Goal: Task Accomplishment & Management: Manage account settings

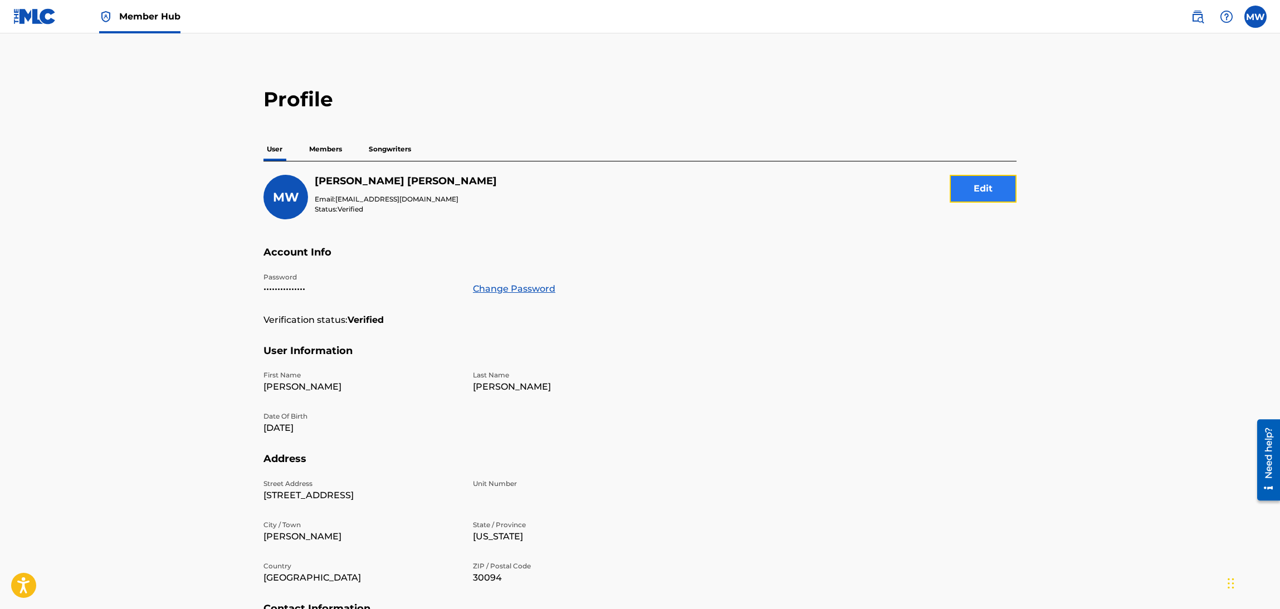
click at [971, 182] on button "Edit" at bounding box center [983, 189] width 67 height 28
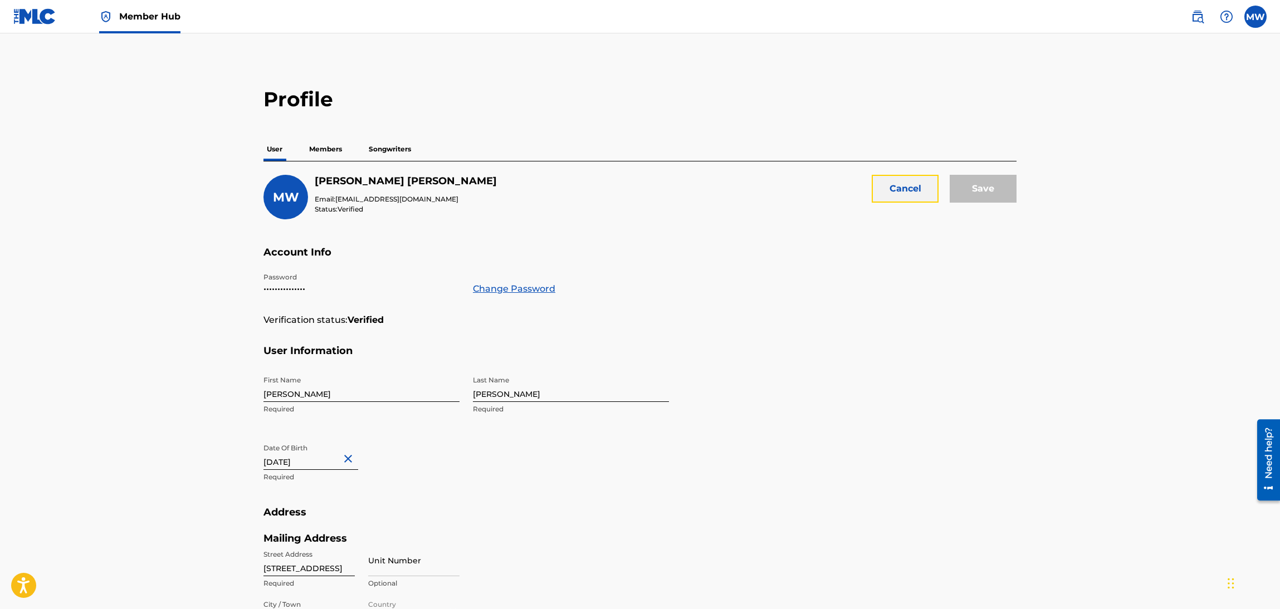
click at [900, 195] on button "Cancel" at bounding box center [905, 189] width 67 height 28
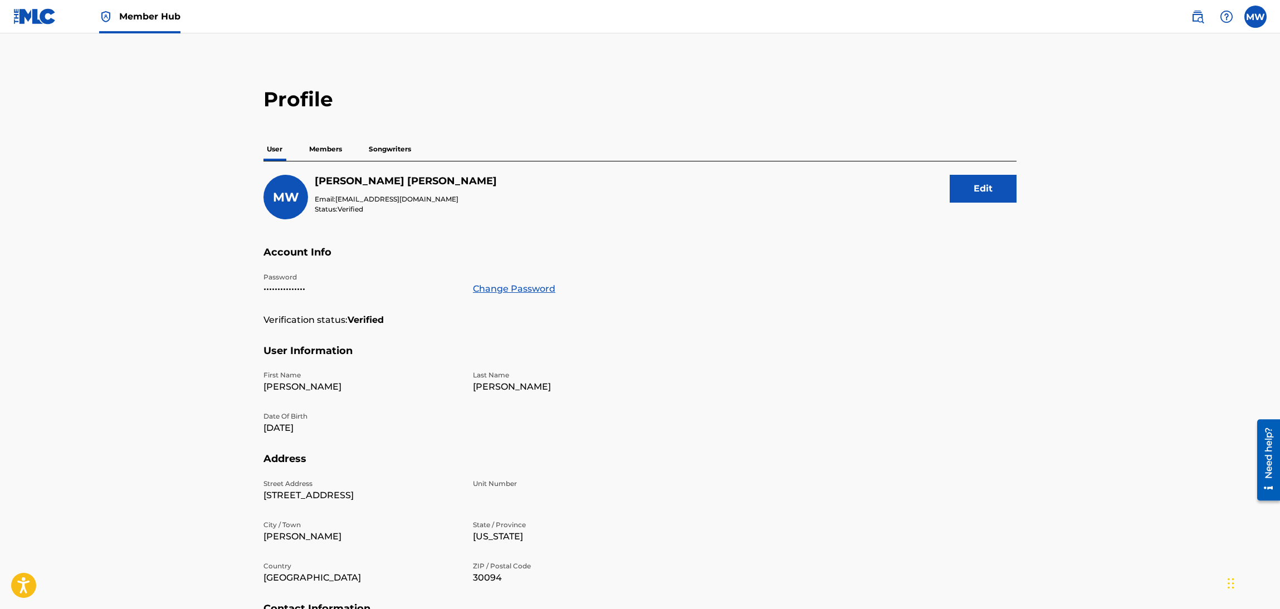
click at [330, 155] on p "Members" at bounding box center [326, 149] width 40 height 23
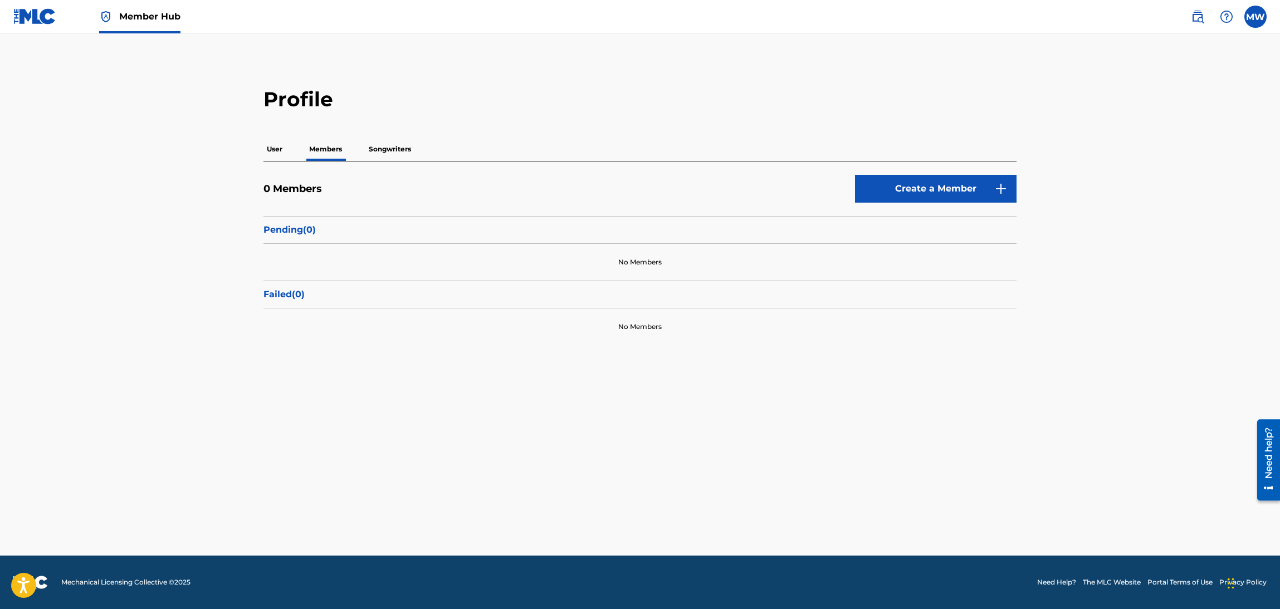
click at [375, 159] on p "Songwriters" at bounding box center [389, 149] width 49 height 23
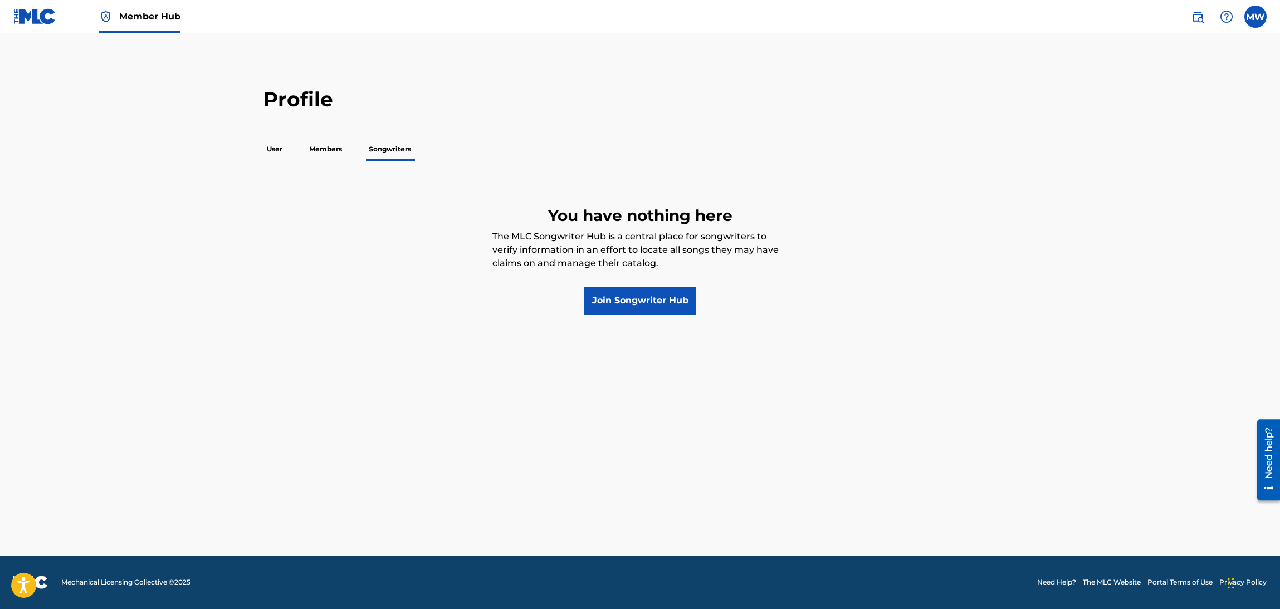
click at [261, 153] on div "Profile User Members Songwriters You have nothing here The MLC Songwriter Hub i…" at bounding box center [640, 201] width 780 height 228
click at [276, 151] on p "User" at bounding box center [274, 149] width 22 height 23
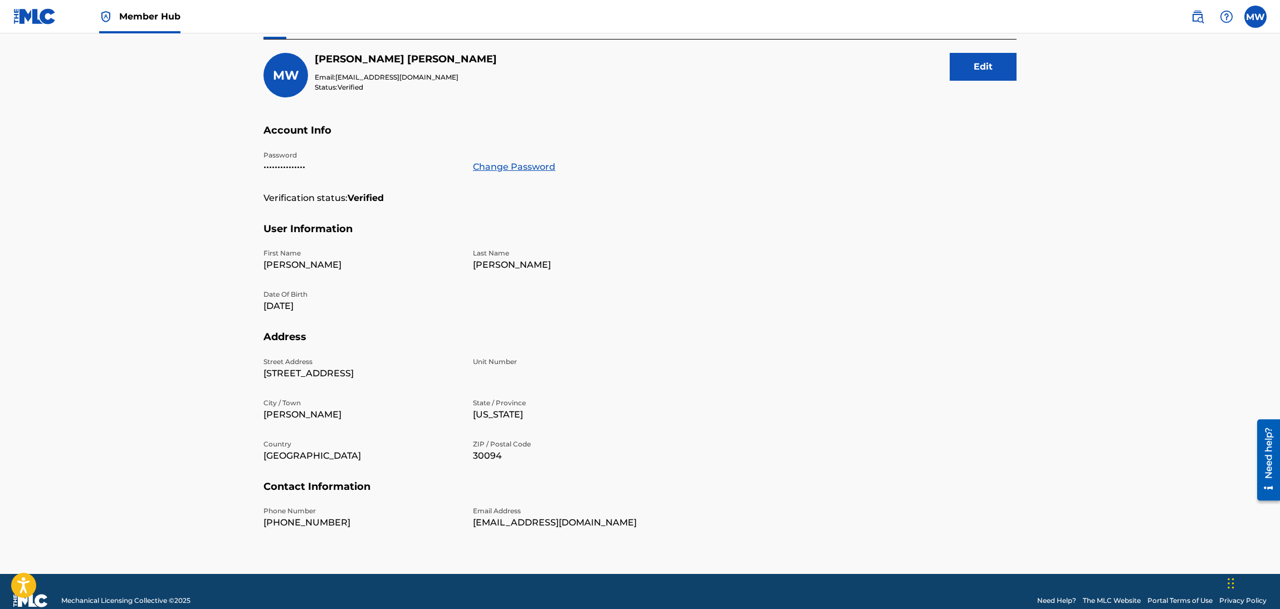
scroll to position [140, 0]
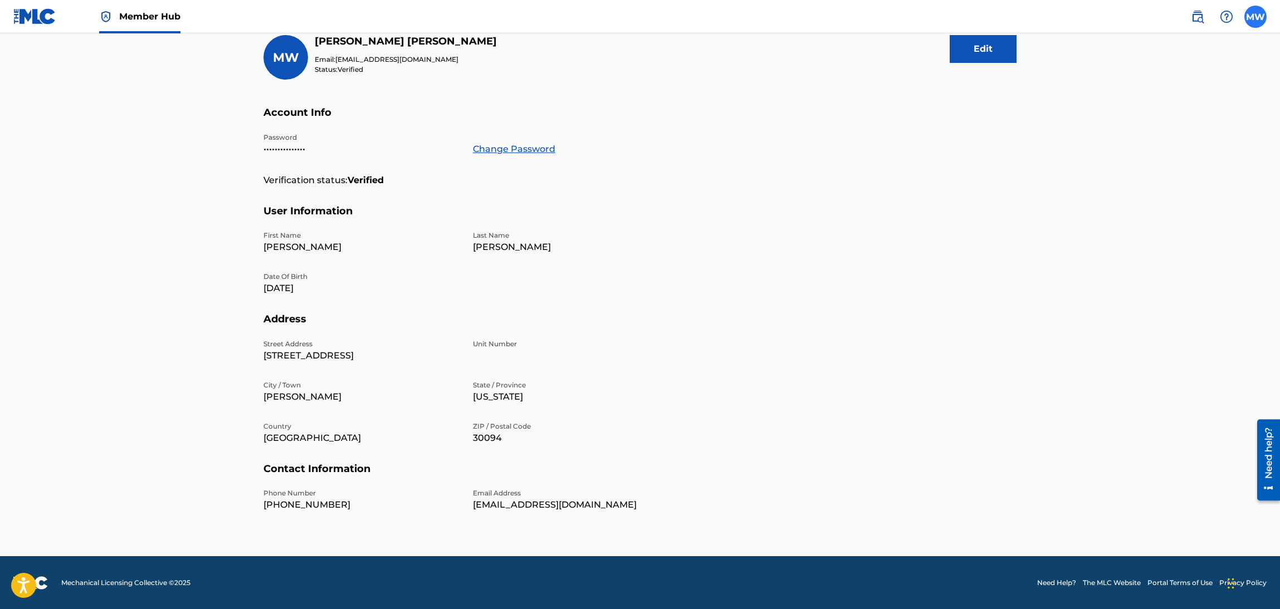
click at [1258, 23] on label at bounding box center [1255, 17] width 22 height 22
click at [1256, 17] on input "MW [PERSON_NAME] [EMAIL_ADDRESS][DOMAIN_NAME] Notification Preferences Profile …" at bounding box center [1256, 17] width 0 height 0
click at [1142, 140] on link "Profile" at bounding box center [1146, 139] width 22 height 10
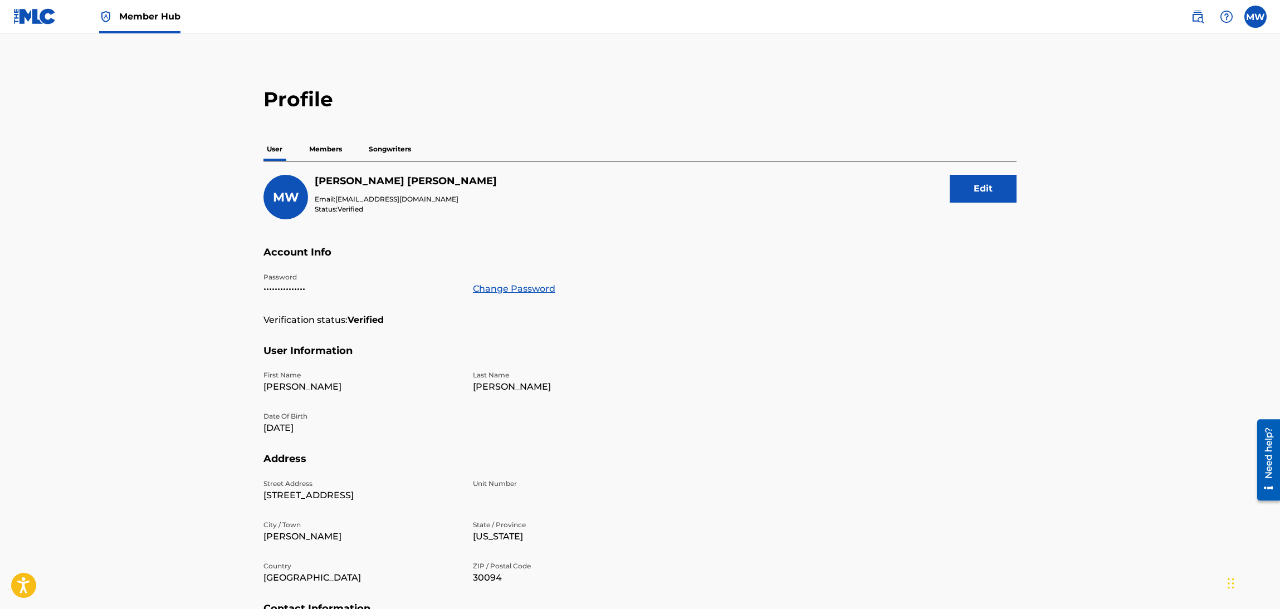
click at [14, 13] on img at bounding box center [34, 16] width 43 height 16
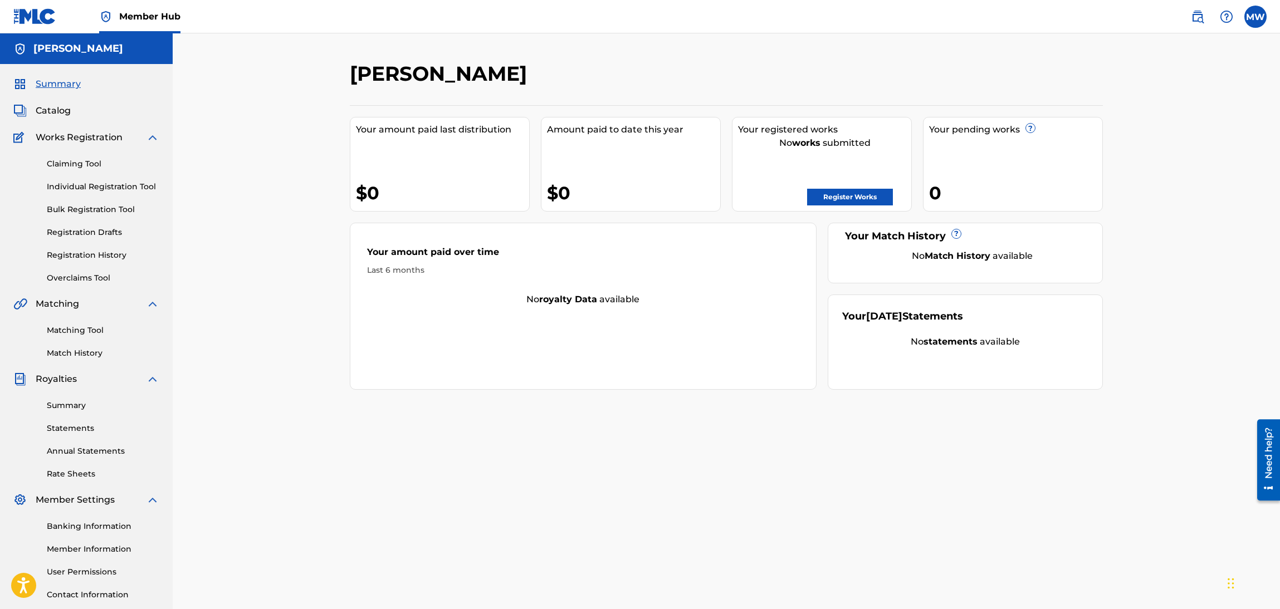
scroll to position [81, 0]
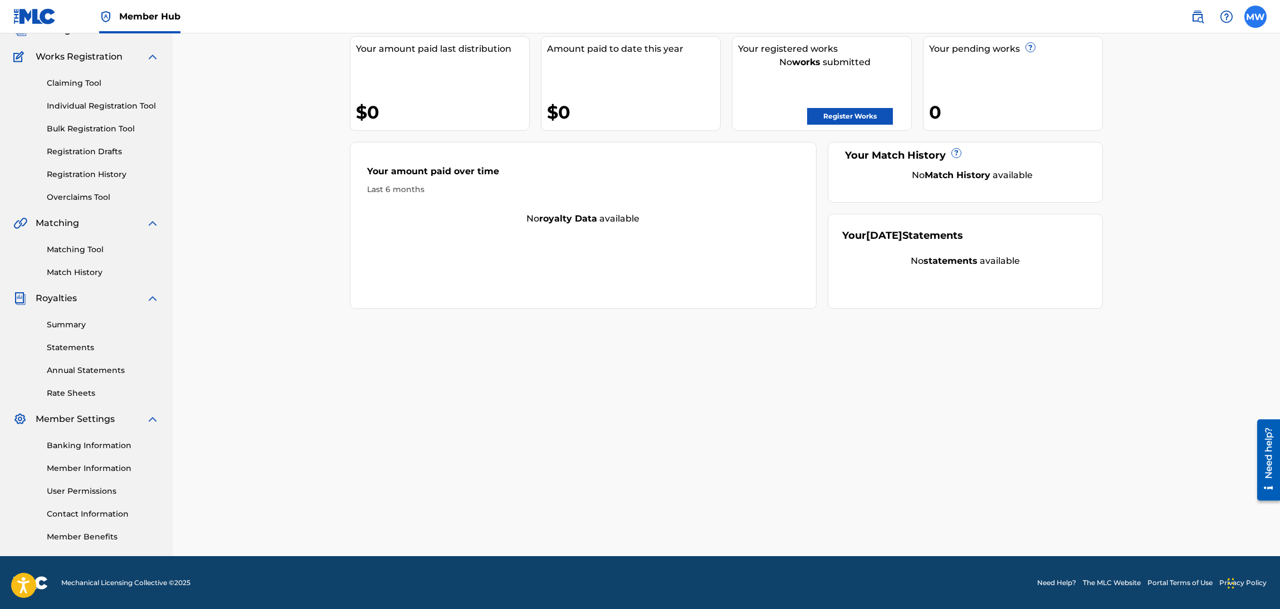
click at [1251, 21] on label at bounding box center [1255, 17] width 22 height 22
click at [1256, 17] on input "MW [PERSON_NAME] [EMAIL_ADDRESS][DOMAIN_NAME] Notification Preferences Profile …" at bounding box center [1256, 17] width 0 height 0
drag, startPoint x: 1143, startPoint y: 155, endPoint x: 1137, endPoint y: 201, distance: 46.0
click at [1137, 201] on div "Member Hub MW MW [PERSON_NAME] [EMAIL_ADDRESS][DOMAIN_NAME] Notification Prefer…" at bounding box center [640, 264] width 1280 height 691
click at [1149, 139] on link "Profile" at bounding box center [1146, 139] width 22 height 10
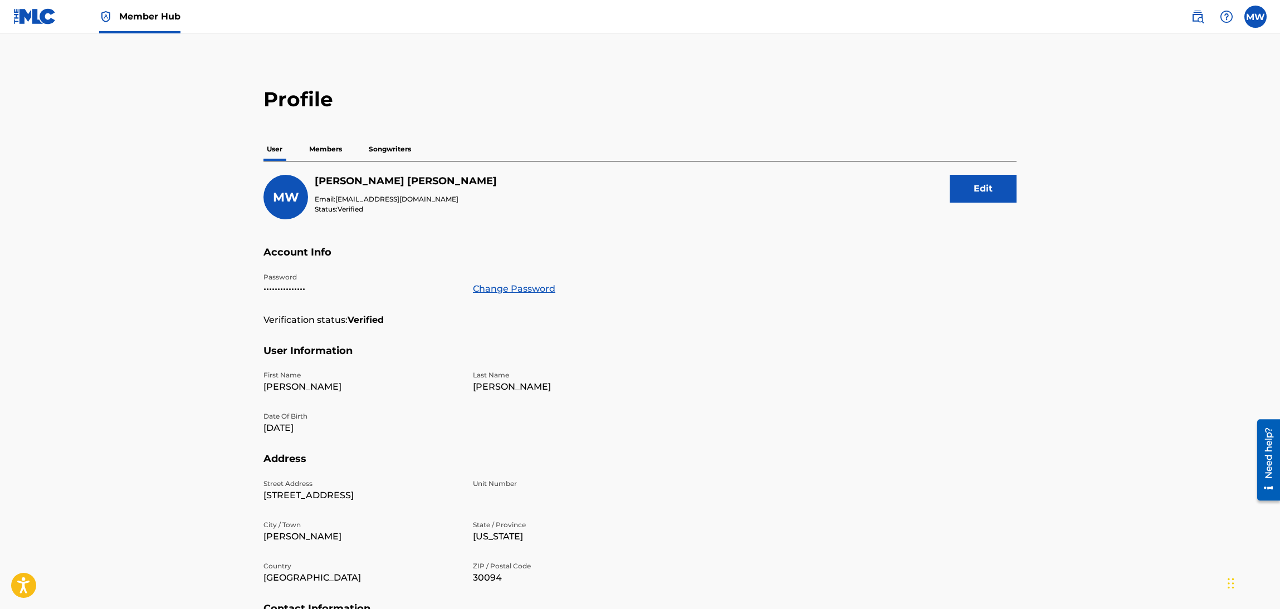
click at [323, 154] on p "Members" at bounding box center [326, 149] width 40 height 23
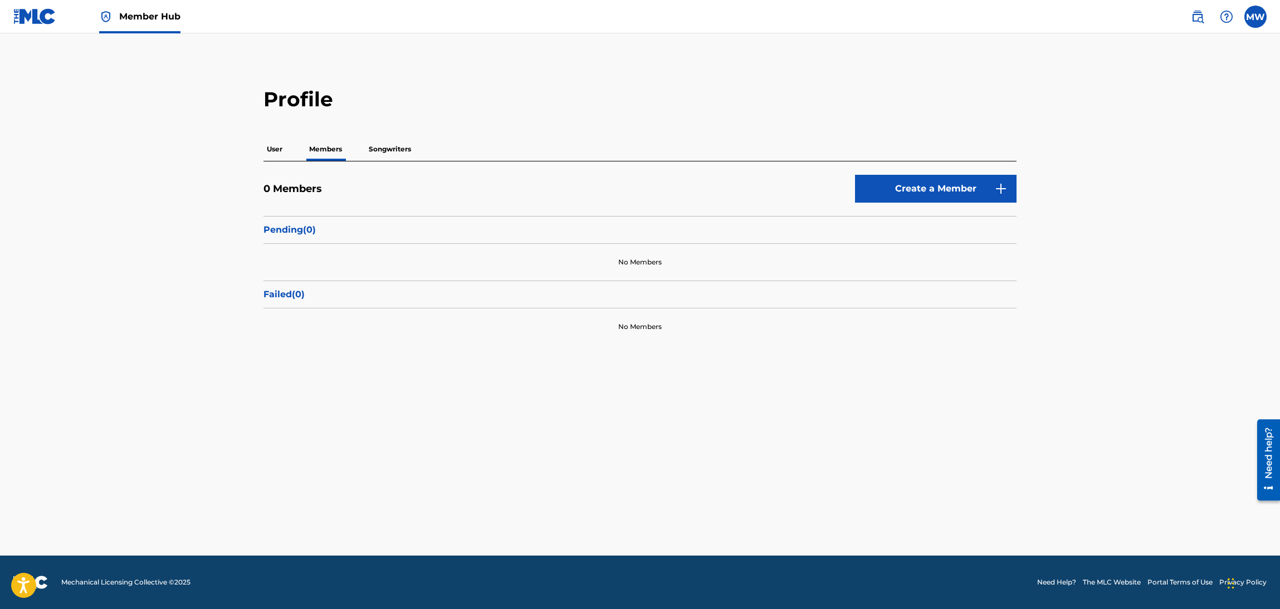
click at [269, 155] on p "User" at bounding box center [274, 149] width 22 height 23
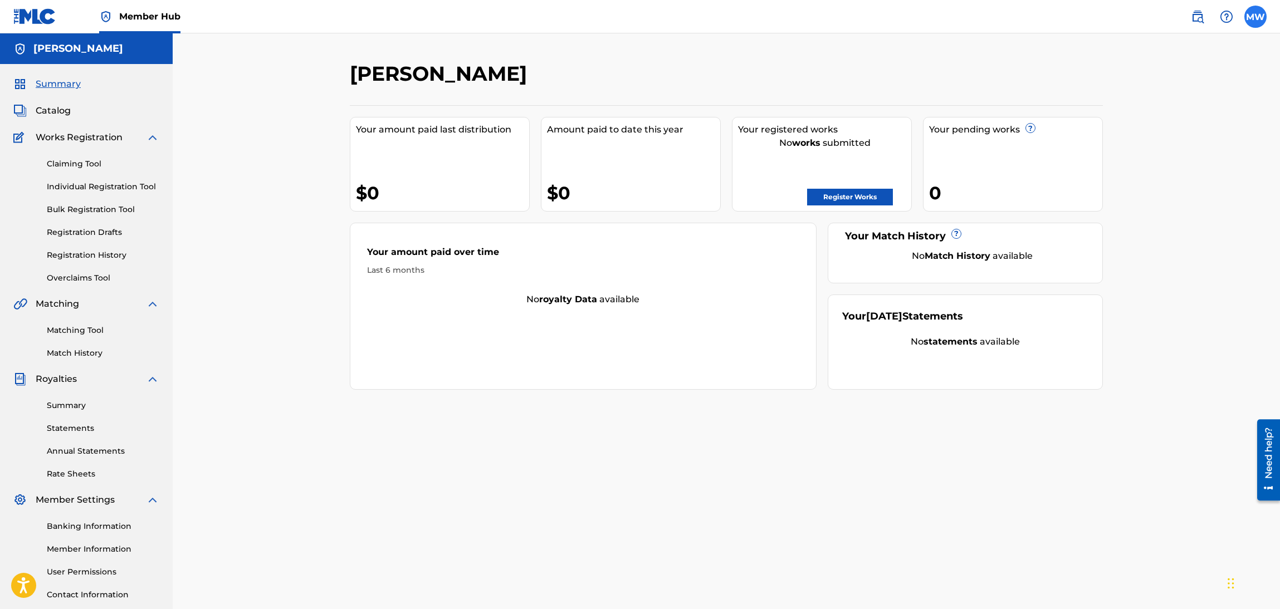
click at [1247, 18] on label at bounding box center [1255, 17] width 22 height 22
click at [1256, 17] on input "MW [PERSON_NAME] [EMAIL_ADDRESS][DOMAIN_NAME] Notification Preferences Profile …" at bounding box center [1256, 17] width 0 height 0
click at [1148, 157] on p "Log out" at bounding box center [1148, 158] width 26 height 10
click at [1256, 17] on input "MW [PERSON_NAME] [EMAIL_ADDRESS][DOMAIN_NAME] Notification Preferences Profile …" at bounding box center [1256, 17] width 0 height 0
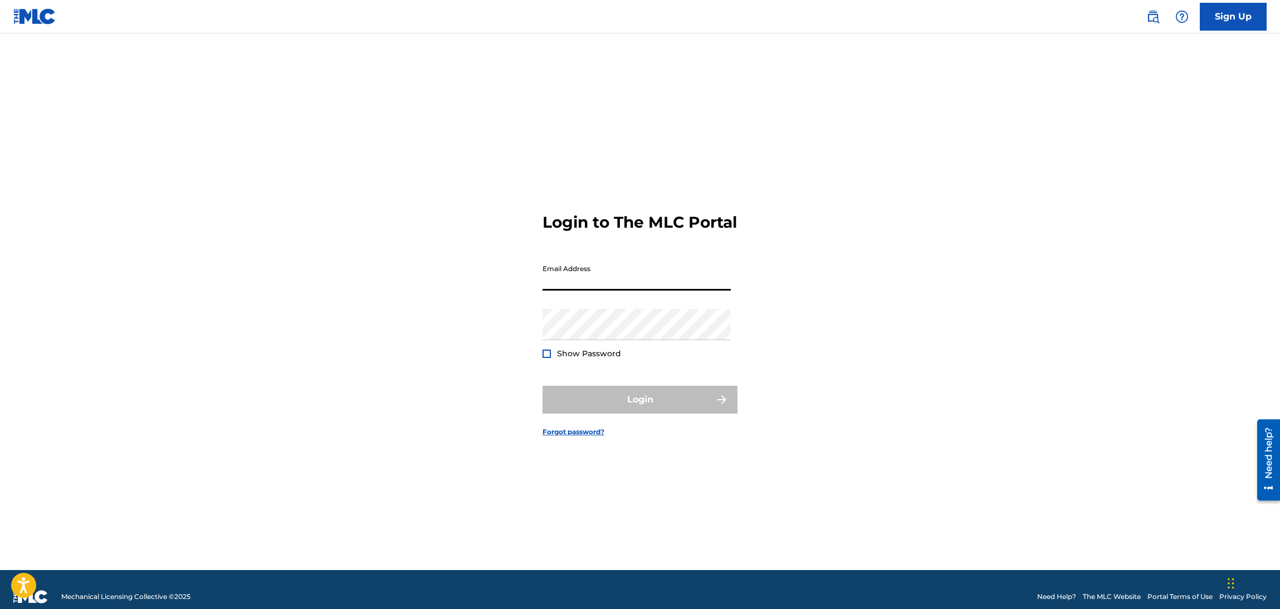
click at [627, 290] on input "Email Address" at bounding box center [637, 275] width 188 height 32
type input "[EMAIL_ADDRESS][DOMAIN_NAME]"
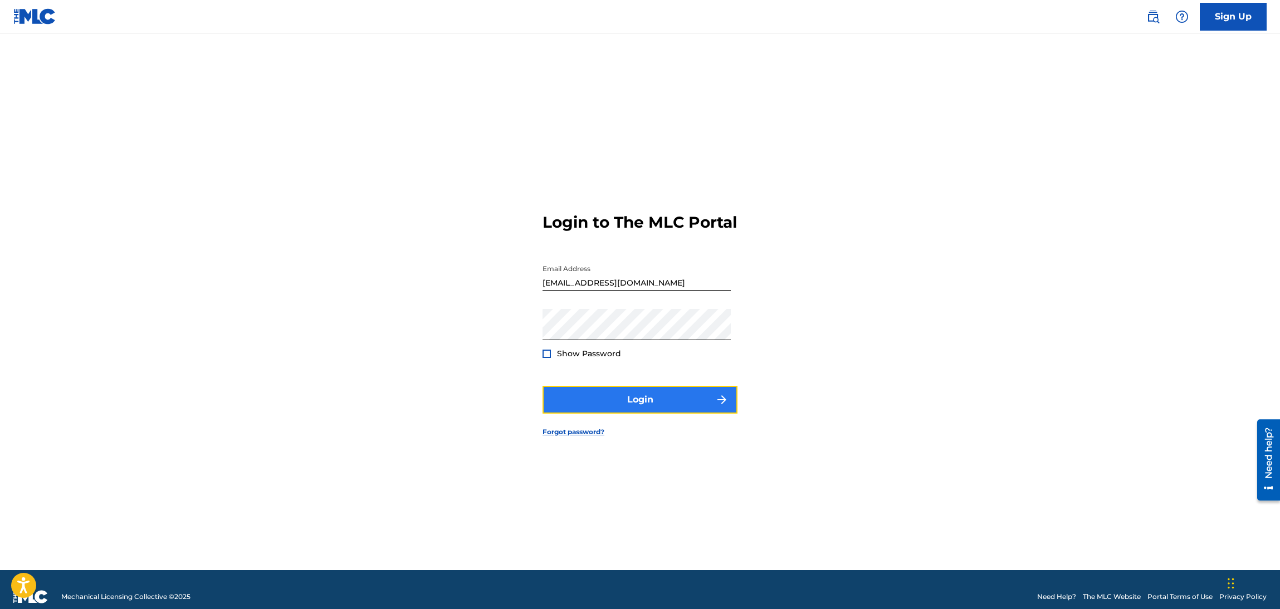
click at [598, 409] on button "Login" at bounding box center [640, 400] width 195 height 28
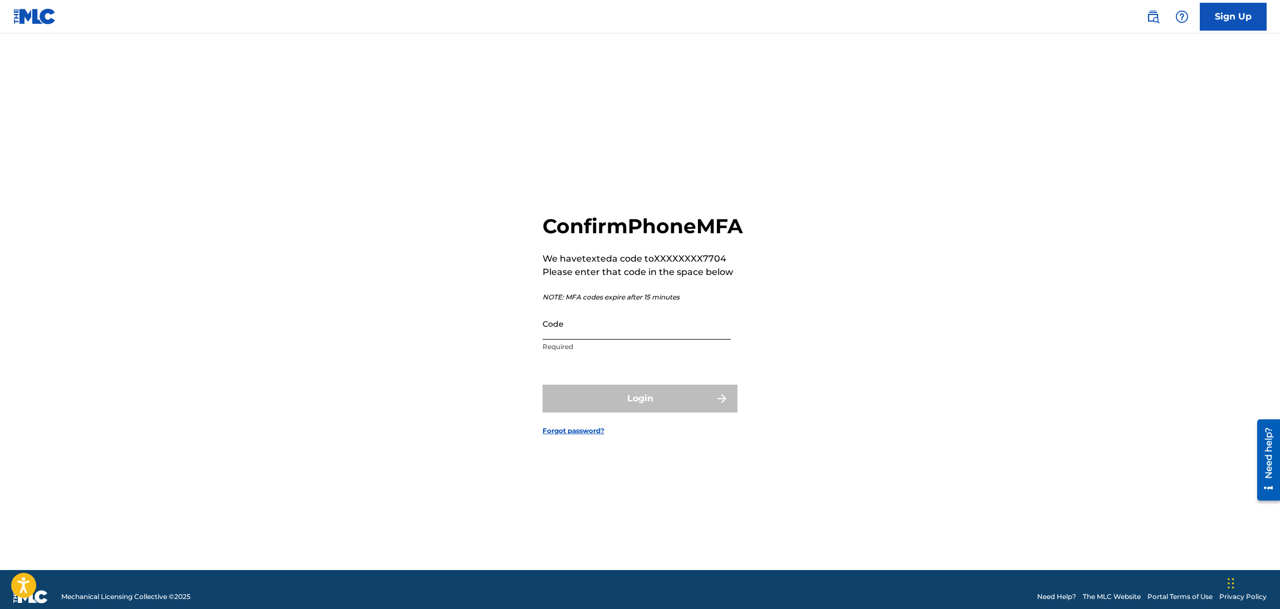
click at [603, 339] on input "Code" at bounding box center [637, 324] width 188 height 32
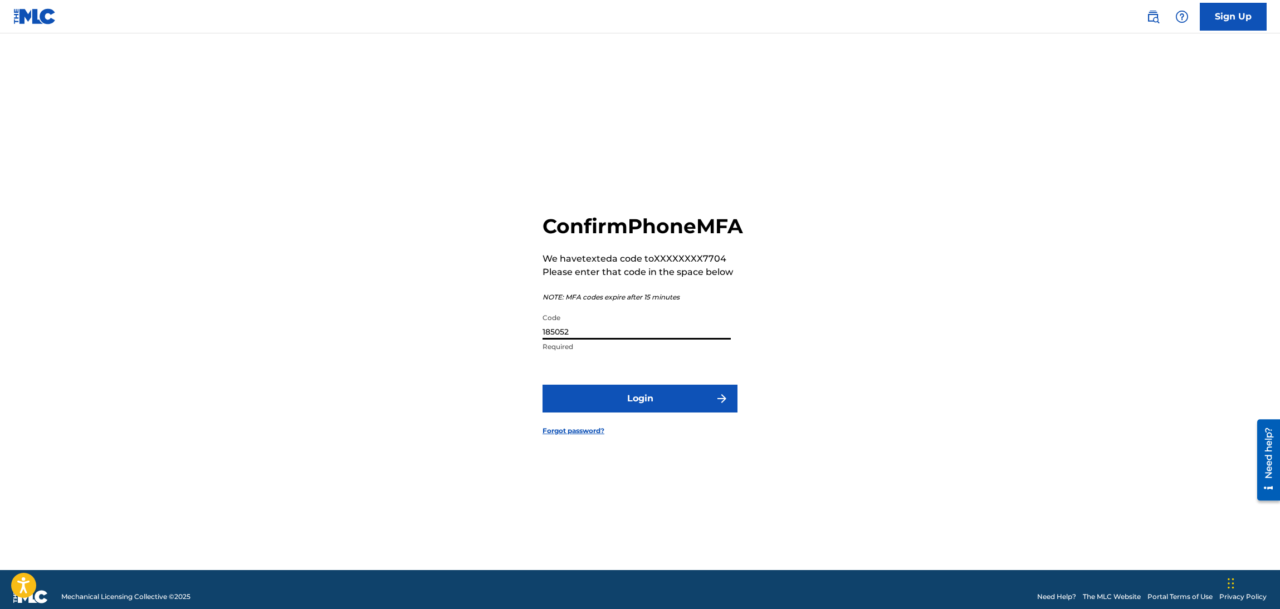
type input "185052"
click at [543, 385] on button "Login" at bounding box center [640, 399] width 195 height 28
